Goal: Obtain resource: Obtain resource

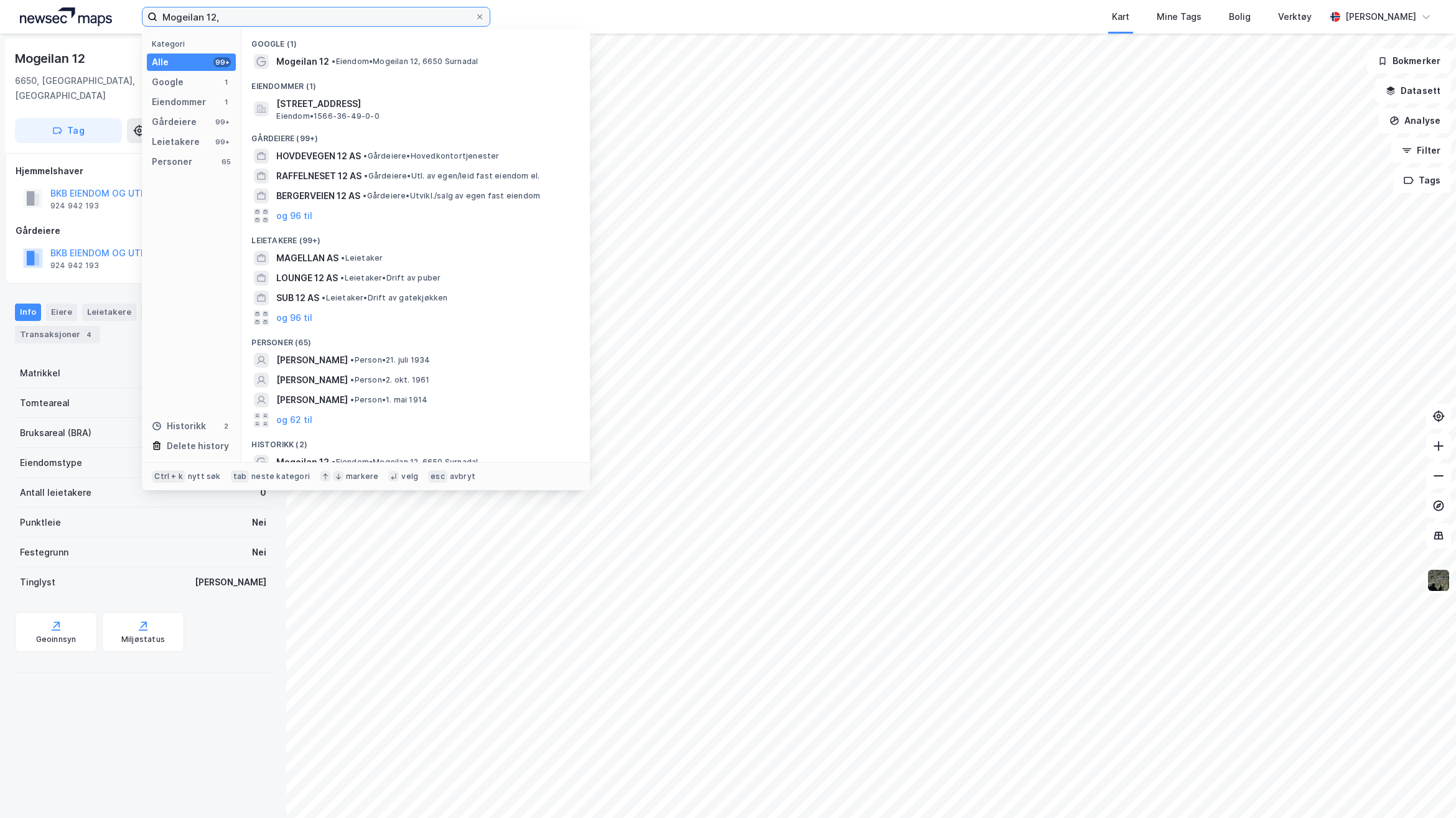
drag, startPoint x: 238, startPoint y: 17, endPoint x: -31, endPoint y: 19, distance: 269.0
click at [0, 19] on html "Mogeilan 12, Kategori Alle 99+ Google 1 Eiendommer 1 Gårdeiere 99+ Leietakere 9…" at bounding box center [728, 409] width 1456 height 818
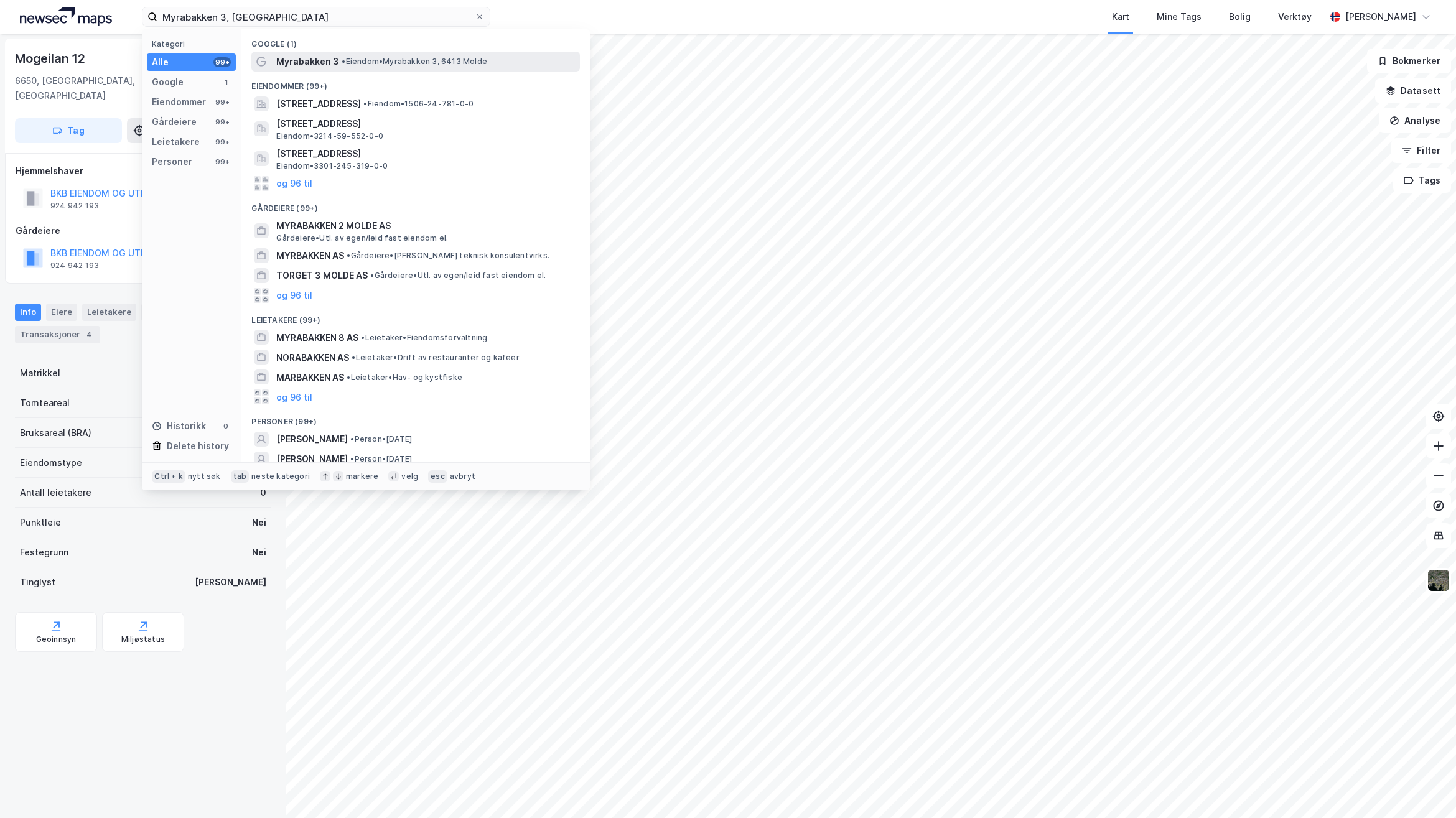
click at [330, 60] on span "Myrabakken 3" at bounding box center [308, 62] width 63 height 15
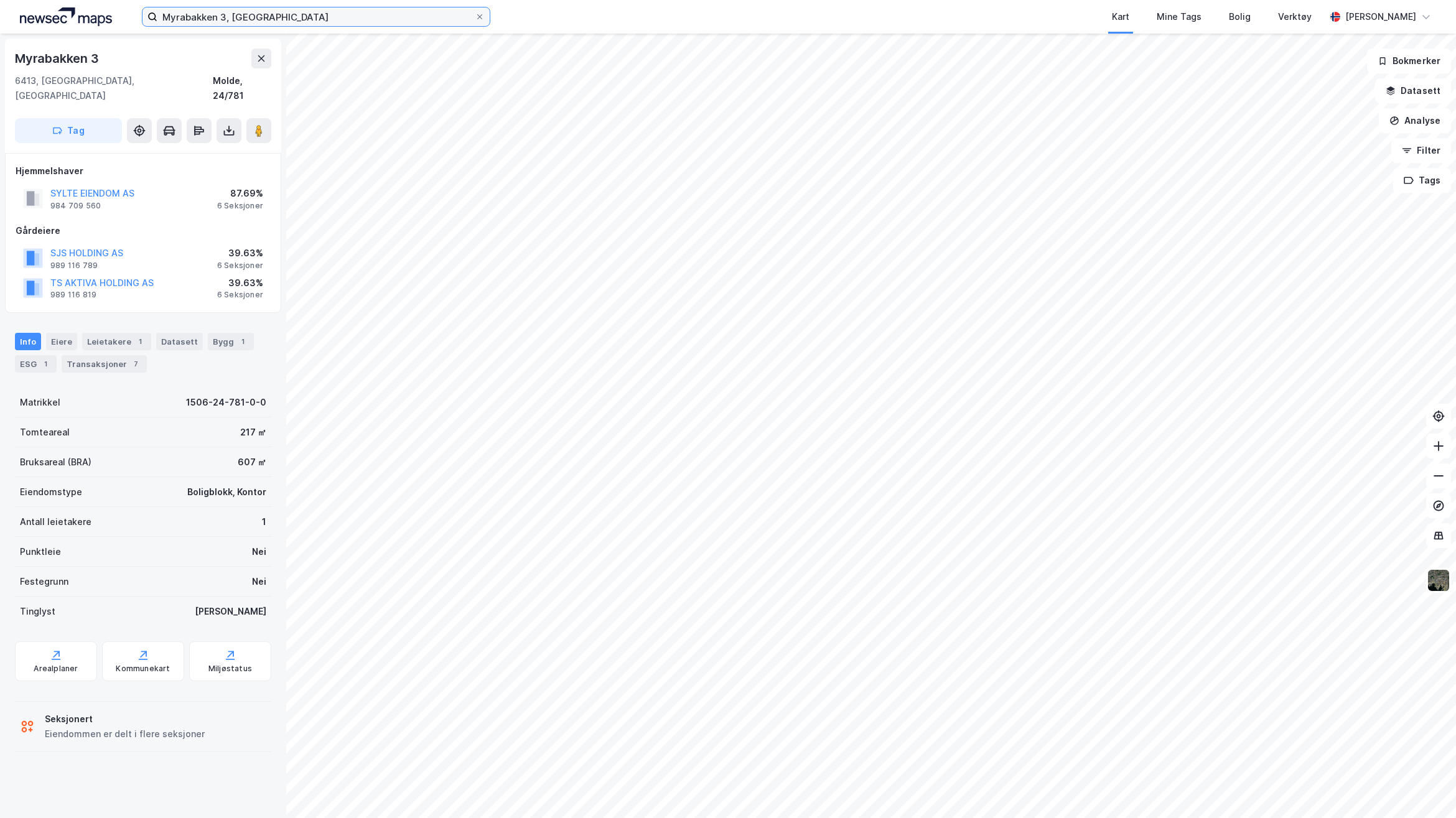
drag, startPoint x: 275, startPoint y: 14, endPoint x: 78, endPoint y: -11, distance: 198.6
click at [78, 0] on html "Myrabakken 3, Molde Kart Mine Tags Bolig Verktøy [PERSON_NAME] Myrabakken 3 641…" at bounding box center [728, 409] width 1456 height 818
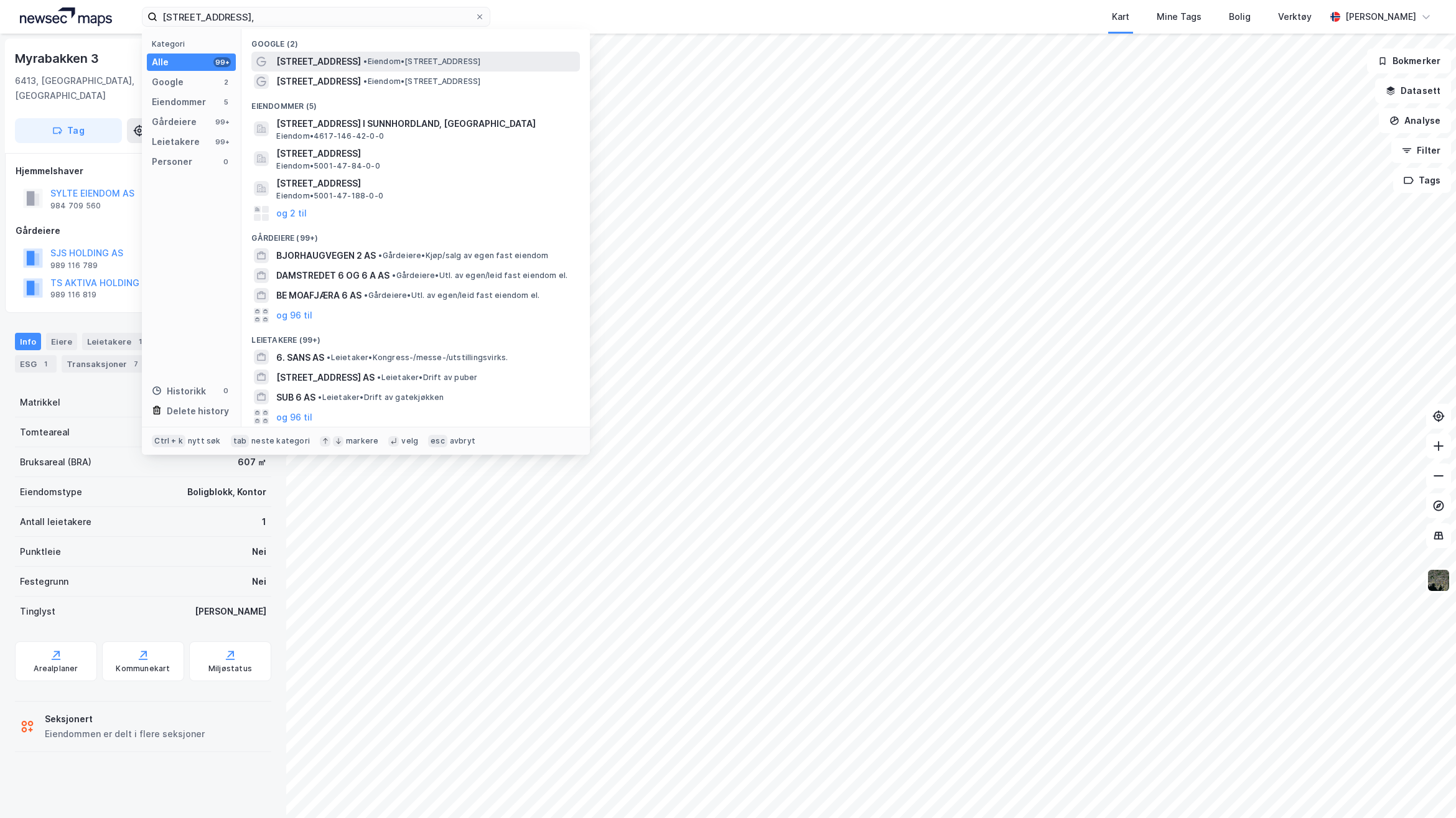
click at [364, 61] on span "•" at bounding box center [366, 61] width 4 height 10
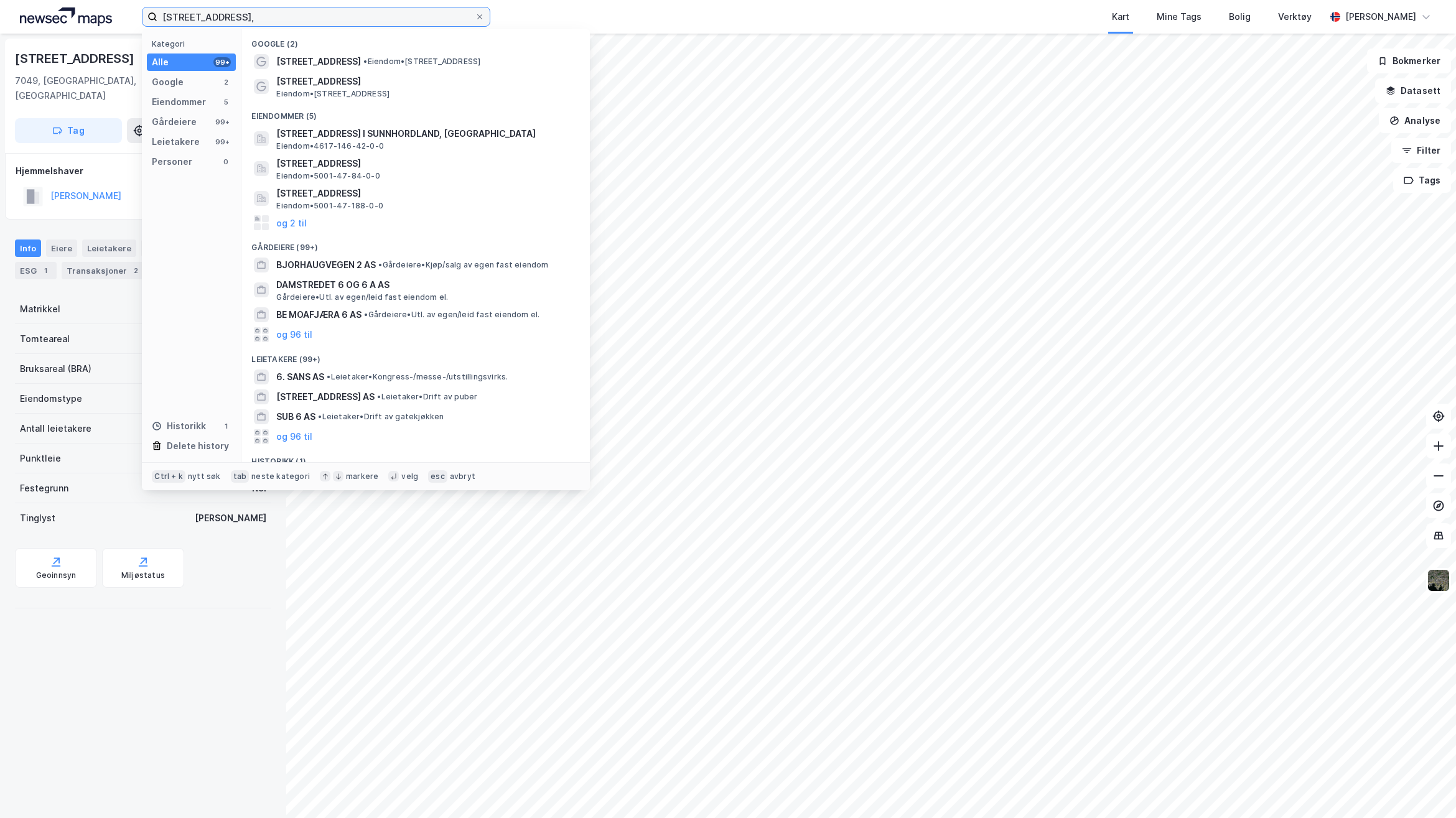
drag, startPoint x: 262, startPoint y: 17, endPoint x: -27, endPoint y: 41, distance: 290.0
click at [0, 41] on html "Bjørkhaugvegen 6, Kategori Alle 99+ Google 2 Eiendommer 5 Gårdeiere 99+ Leietak…" at bounding box center [728, 409] width 1456 height 818
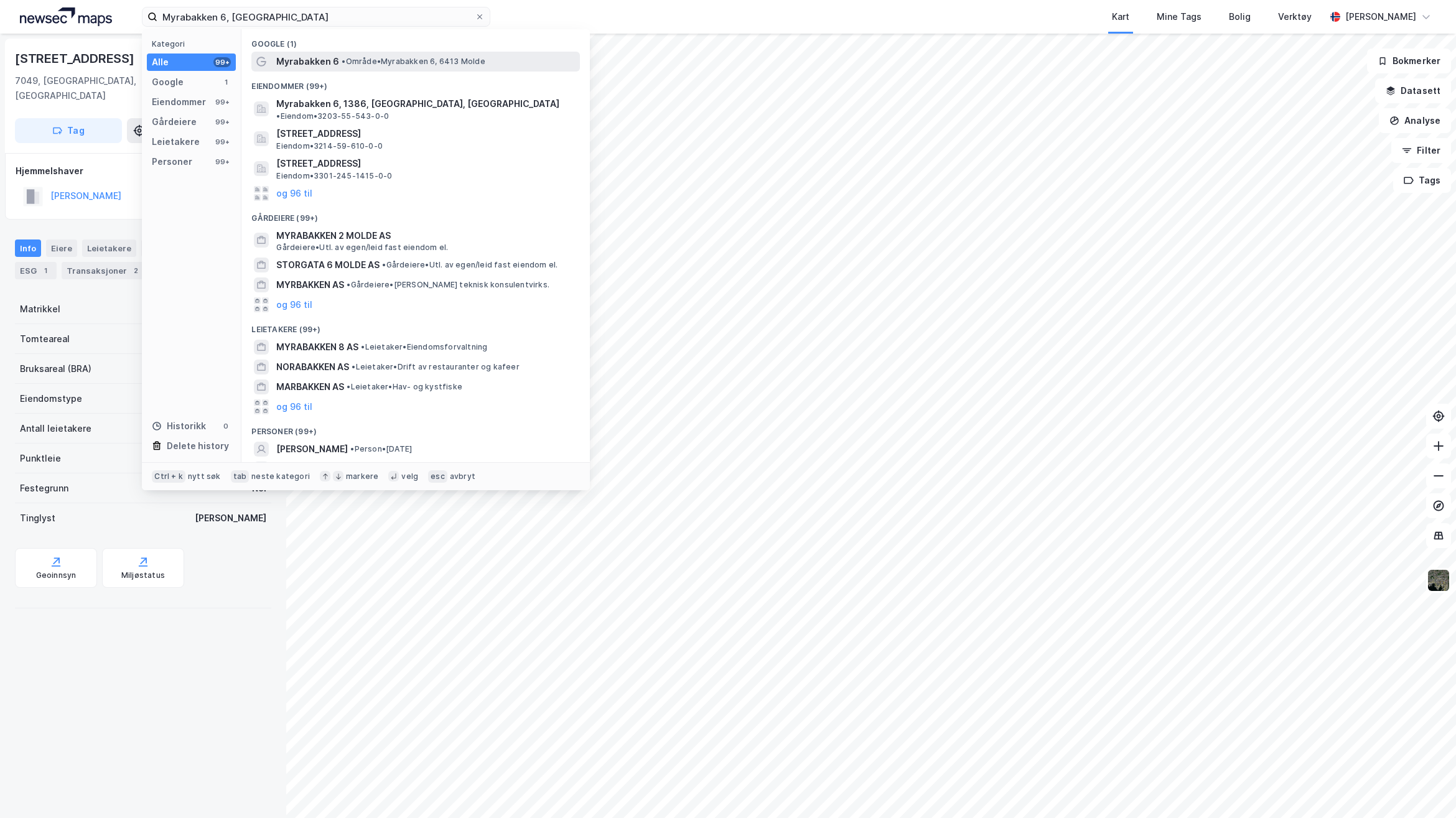
click at [315, 63] on span "Myrabakken 6" at bounding box center [308, 62] width 63 height 15
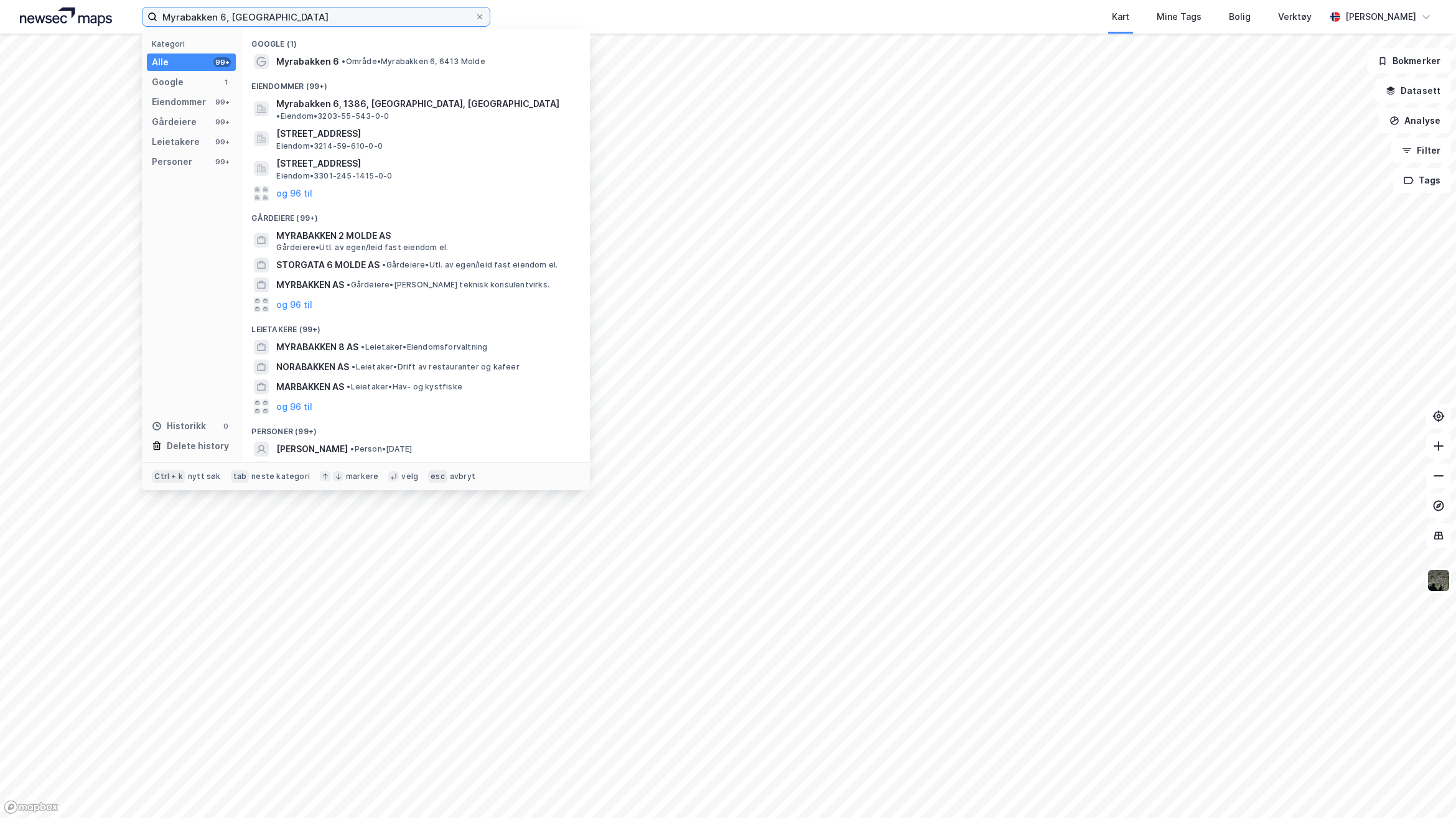
drag, startPoint x: 223, startPoint y: 17, endPoint x: 590, endPoint y: 147, distance: 389.3
click at [238, 20] on input "Myrabakken 6, [GEOGRAPHIC_DATA]" at bounding box center [316, 17] width 318 height 19
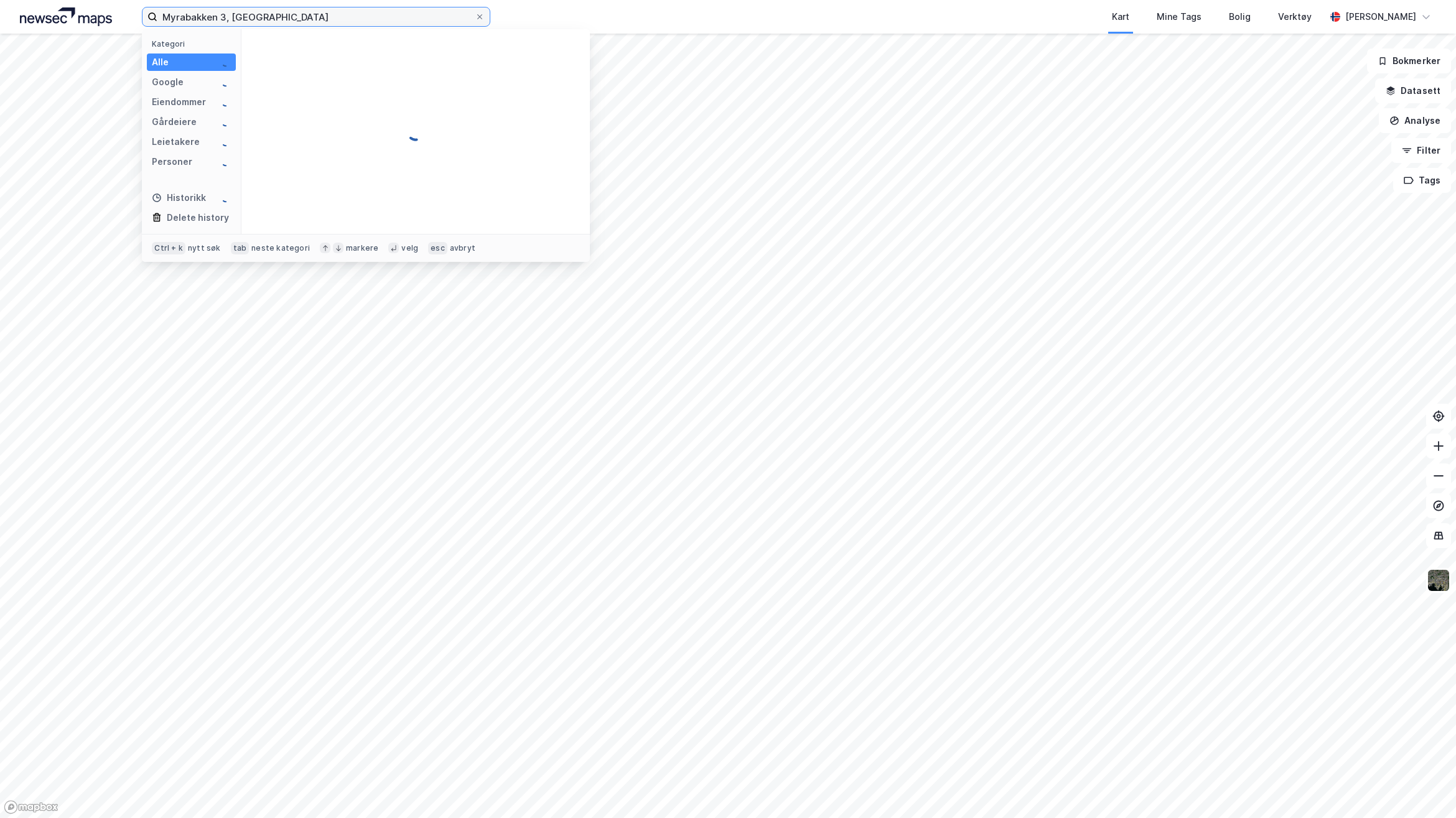
type input "Myrabakken 3, [GEOGRAPHIC_DATA]"
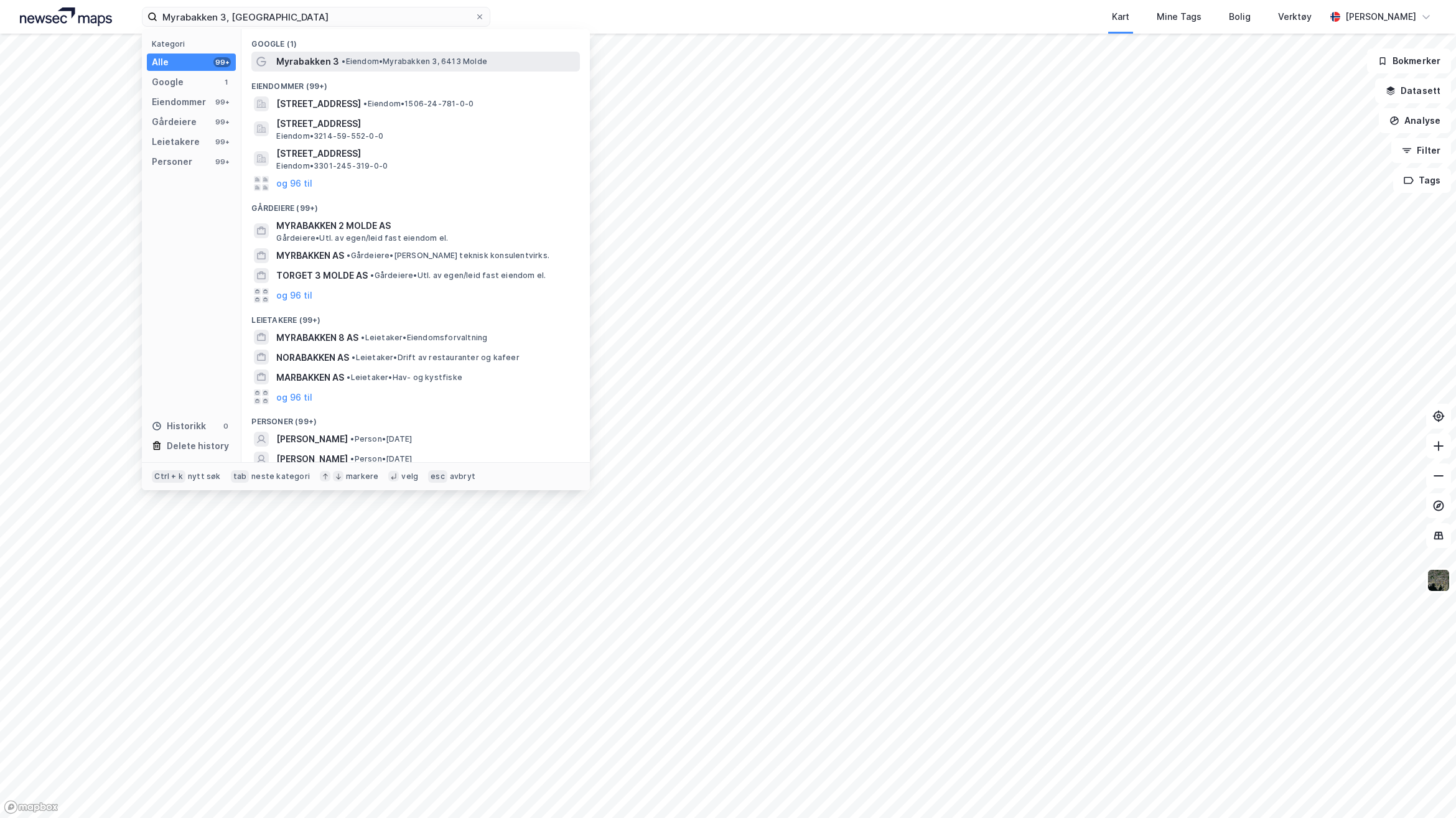
click at [331, 56] on span "Myrabakken 3" at bounding box center [308, 62] width 63 height 15
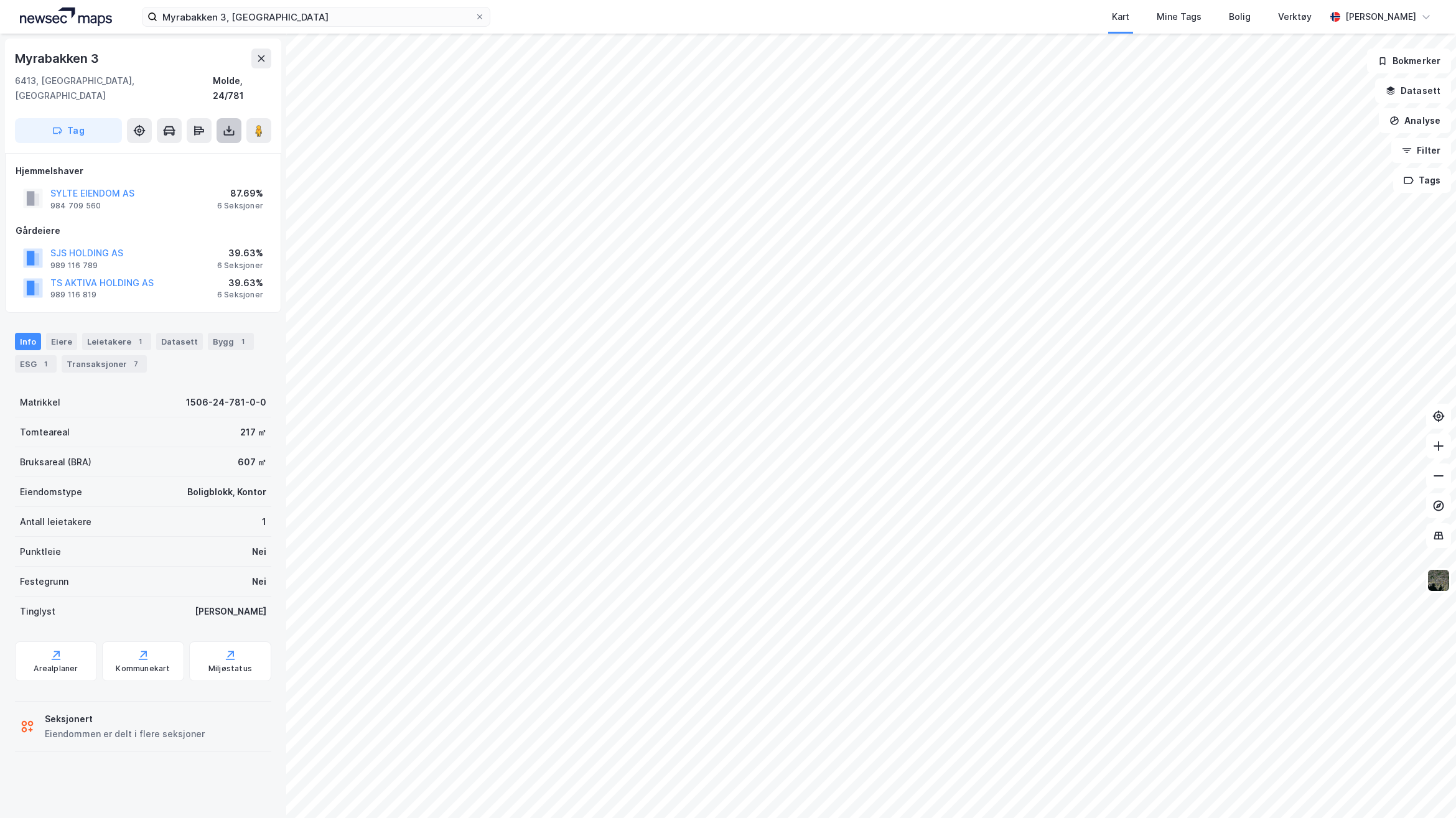
click at [234, 124] on icon at bounding box center [229, 130] width 12 height 12
click at [212, 170] on div "Last ned matrikkelrapport" at bounding box center [182, 175] width 102 height 10
click at [166, 42] on div "Myrabakken 3 6413, [GEOGRAPHIC_DATA], [GEOGRAPHIC_DATA] Molde, 24/781 Tag" at bounding box center [143, 96] width 277 height 115
